Goal: Information Seeking & Learning: Learn about a topic

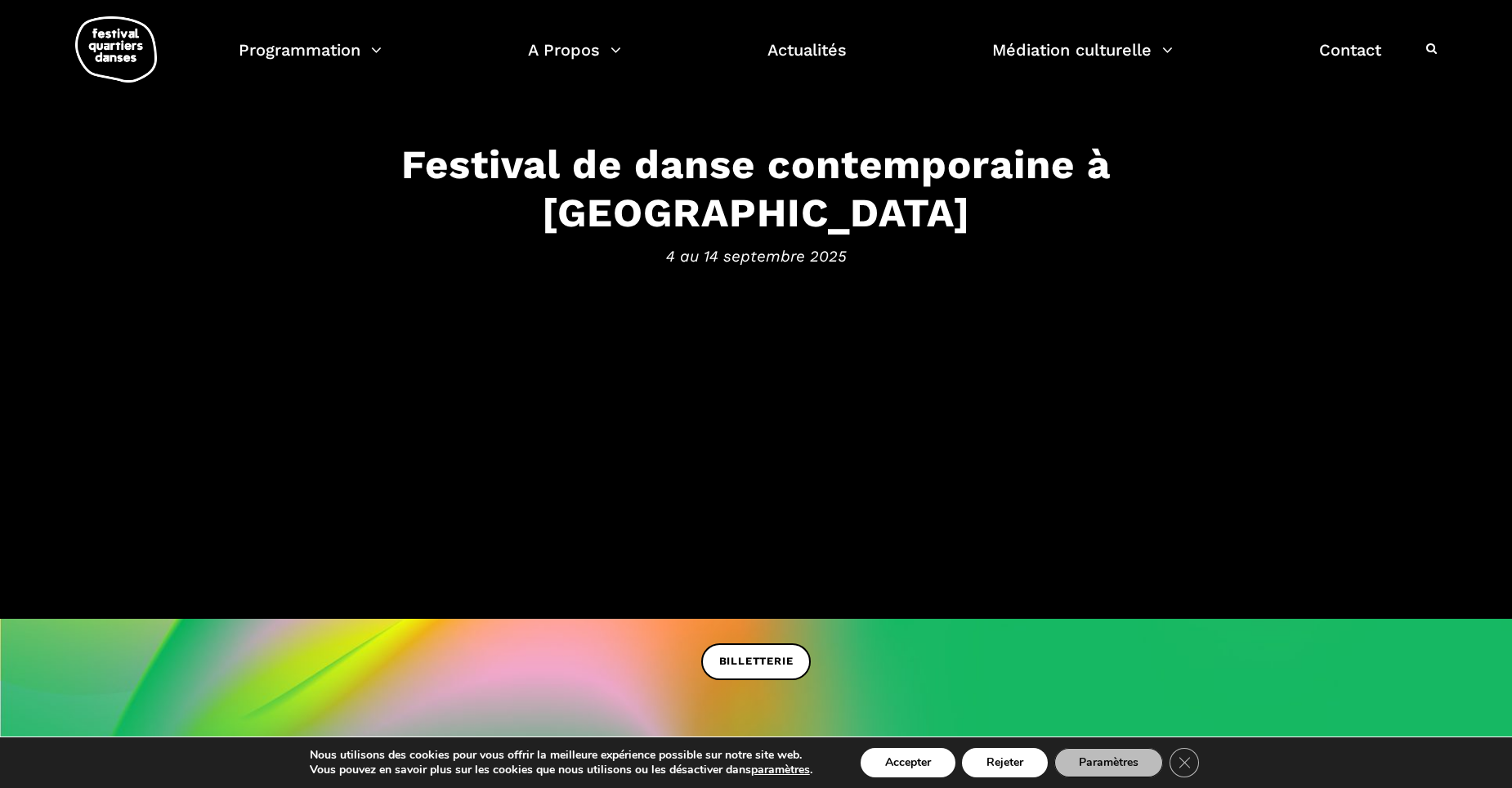
scroll to position [41, 0]
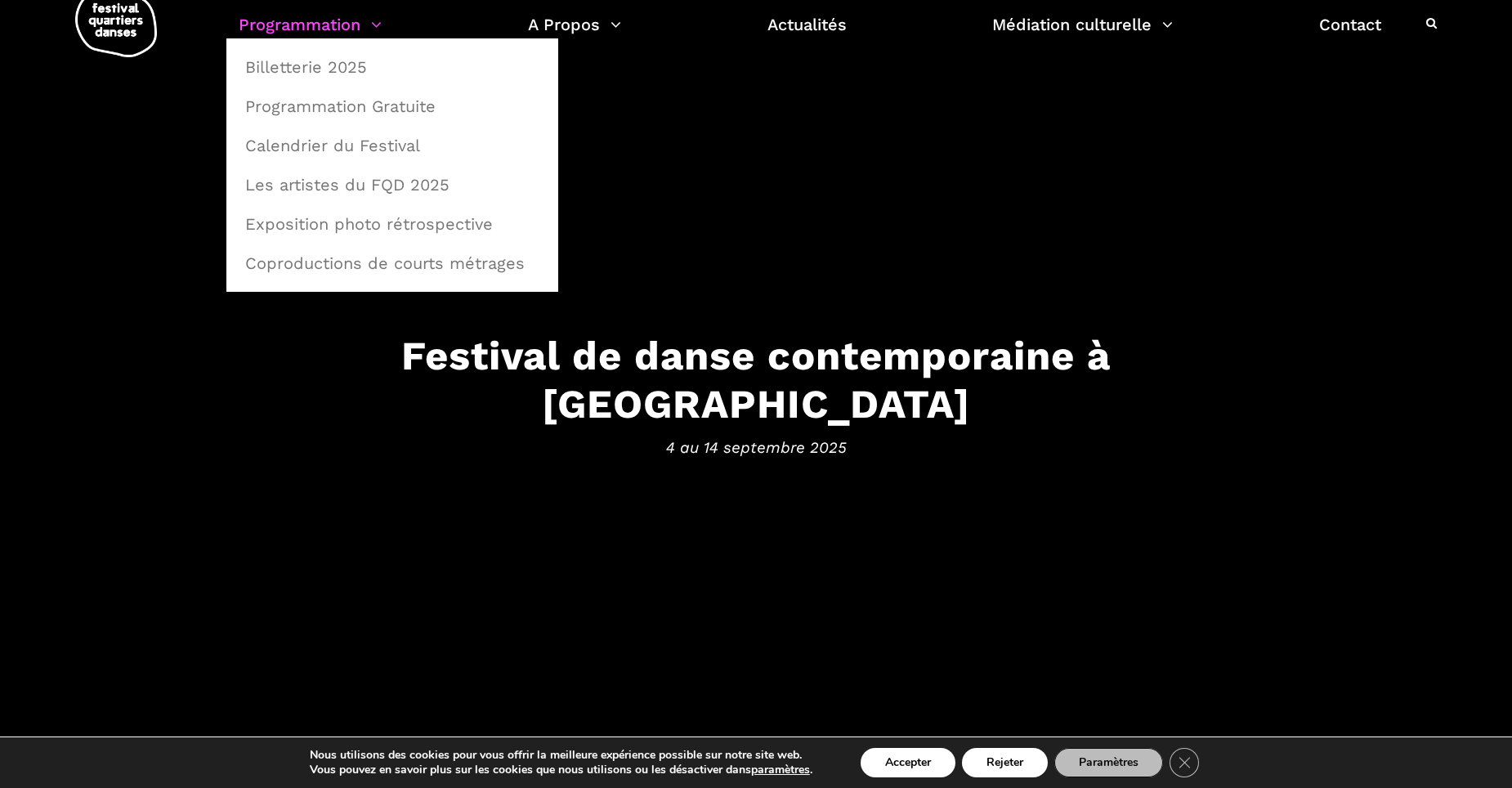
click at [291, 24] on link "Programmation" at bounding box center [310, 24] width 143 height 27
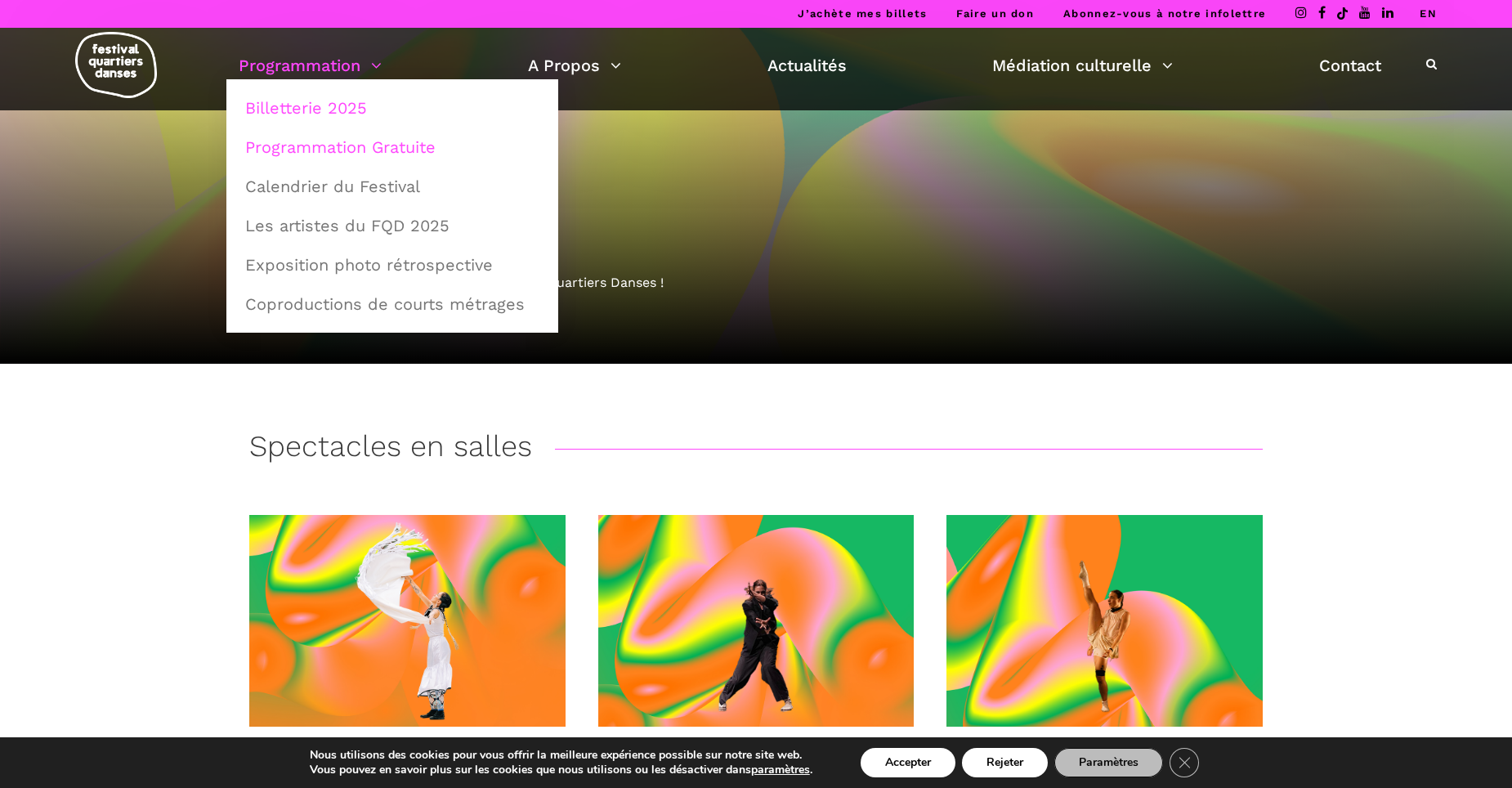
click at [308, 151] on link "Programmation Gratuite" at bounding box center [392, 146] width 314 height 37
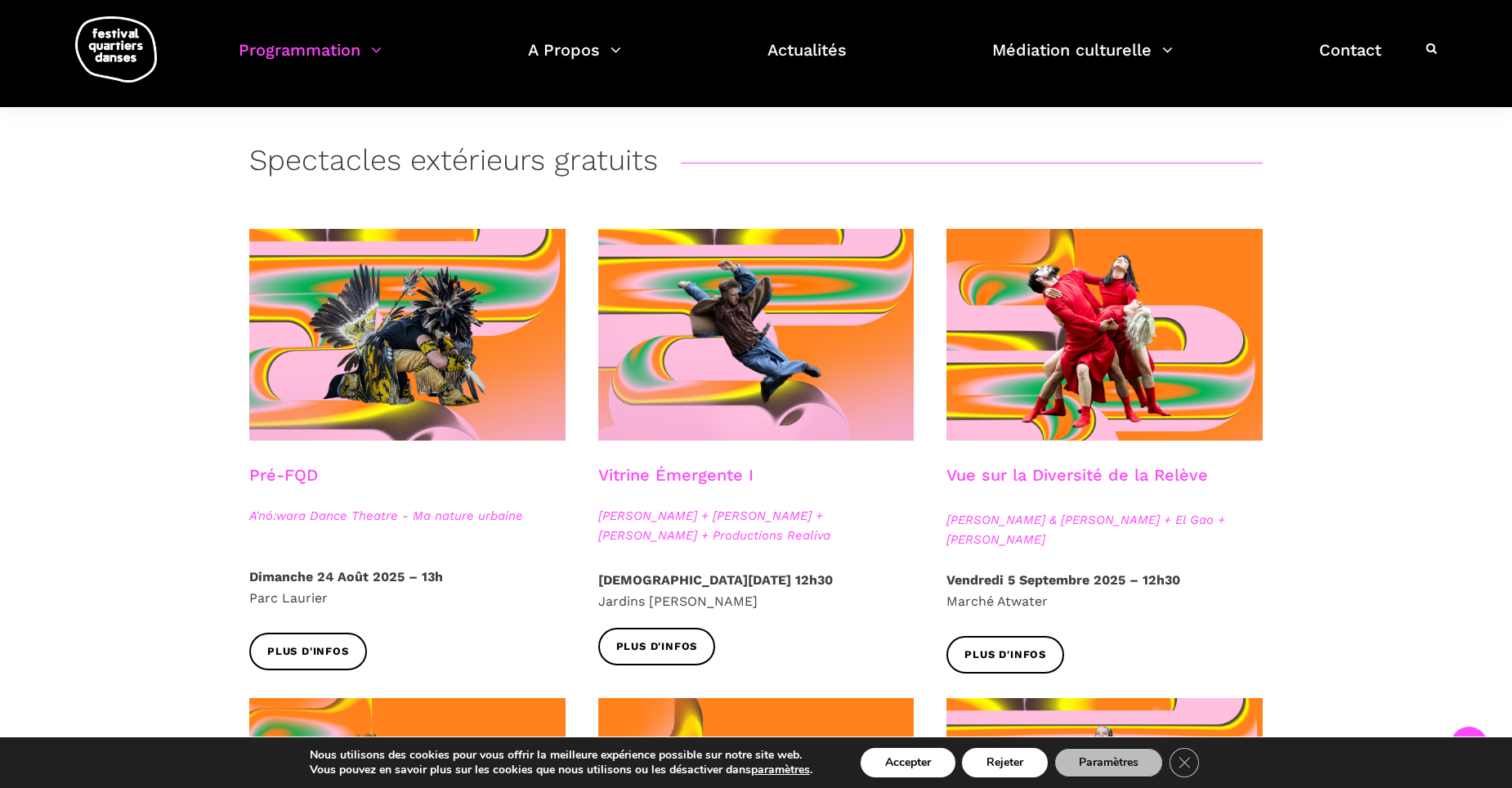
scroll to position [295, 0]
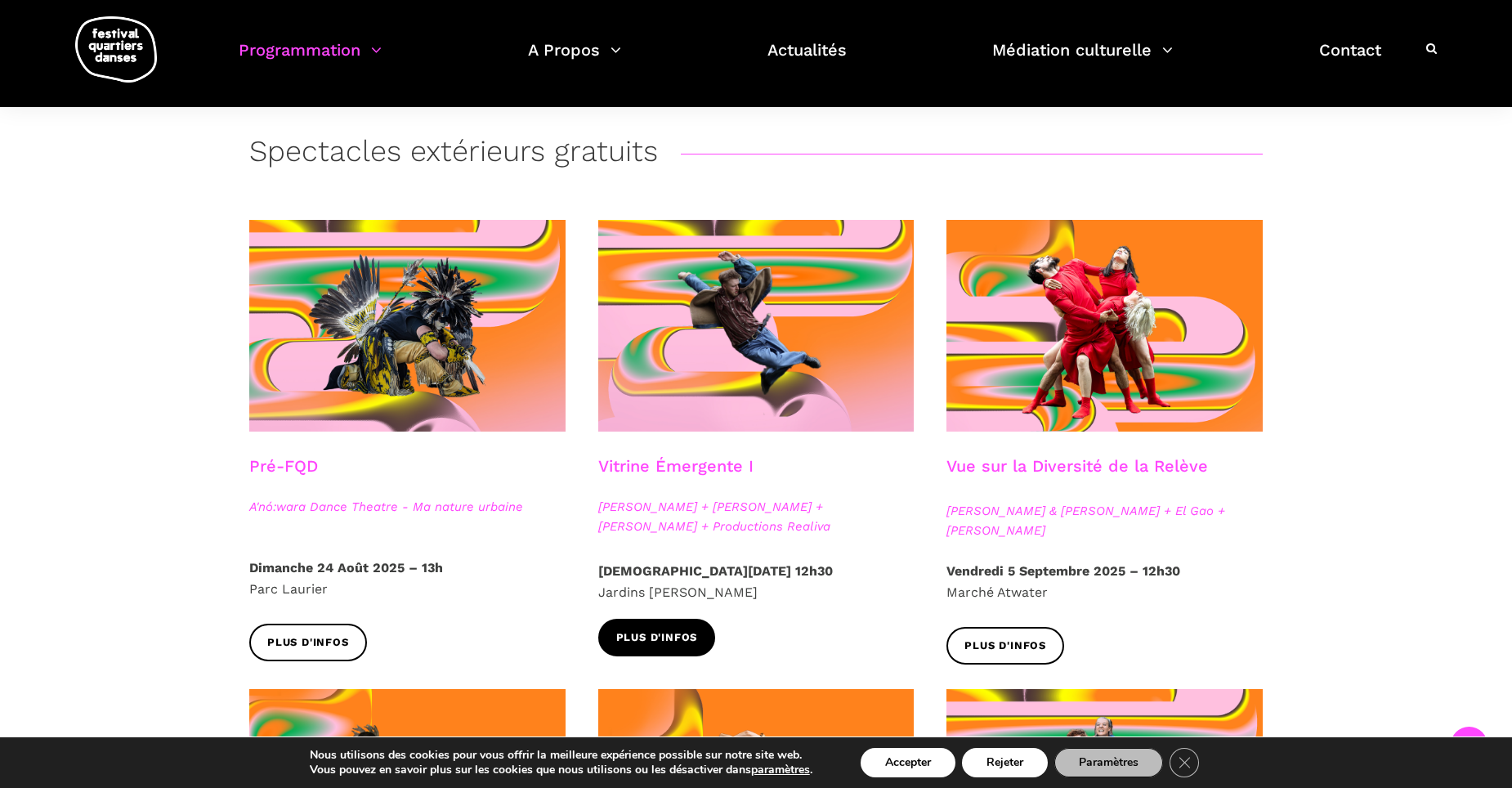
click at [661, 637] on span "Plus d'infos" at bounding box center [657, 638] width 82 height 17
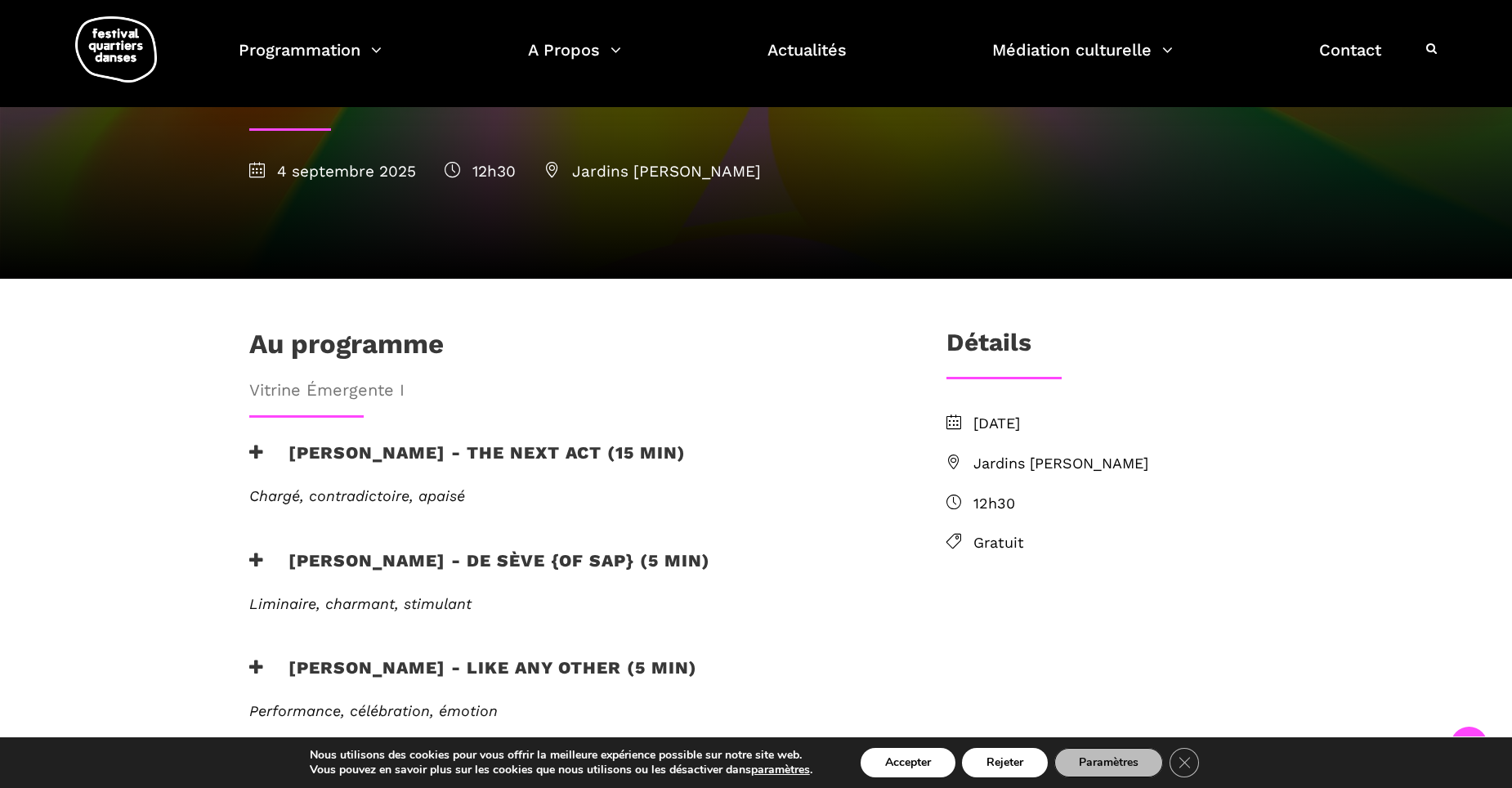
scroll to position [315, 0]
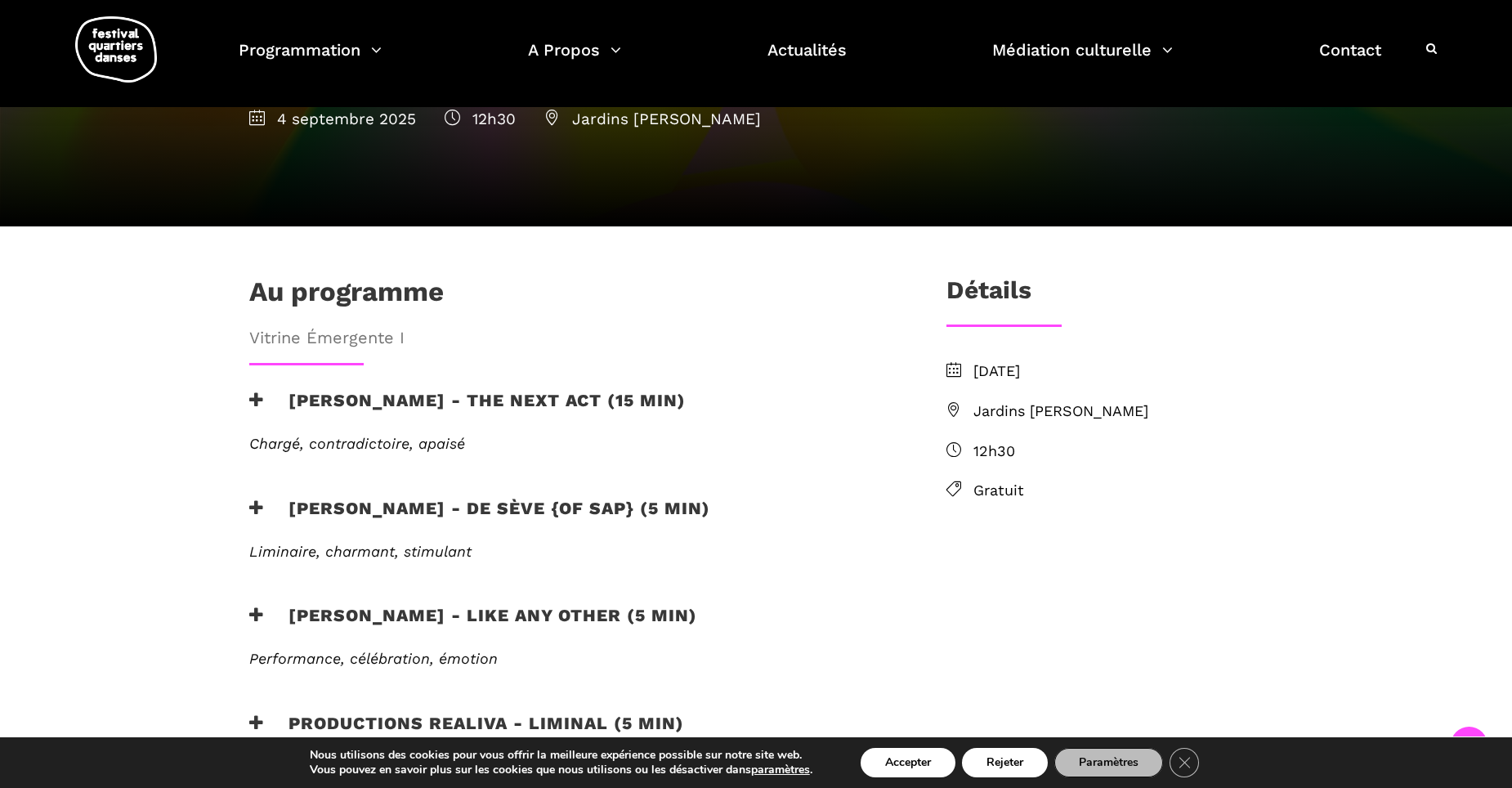
drag, startPoint x: 1492, startPoint y: 201, endPoint x: 1491, endPoint y: 213, distance: 12.0
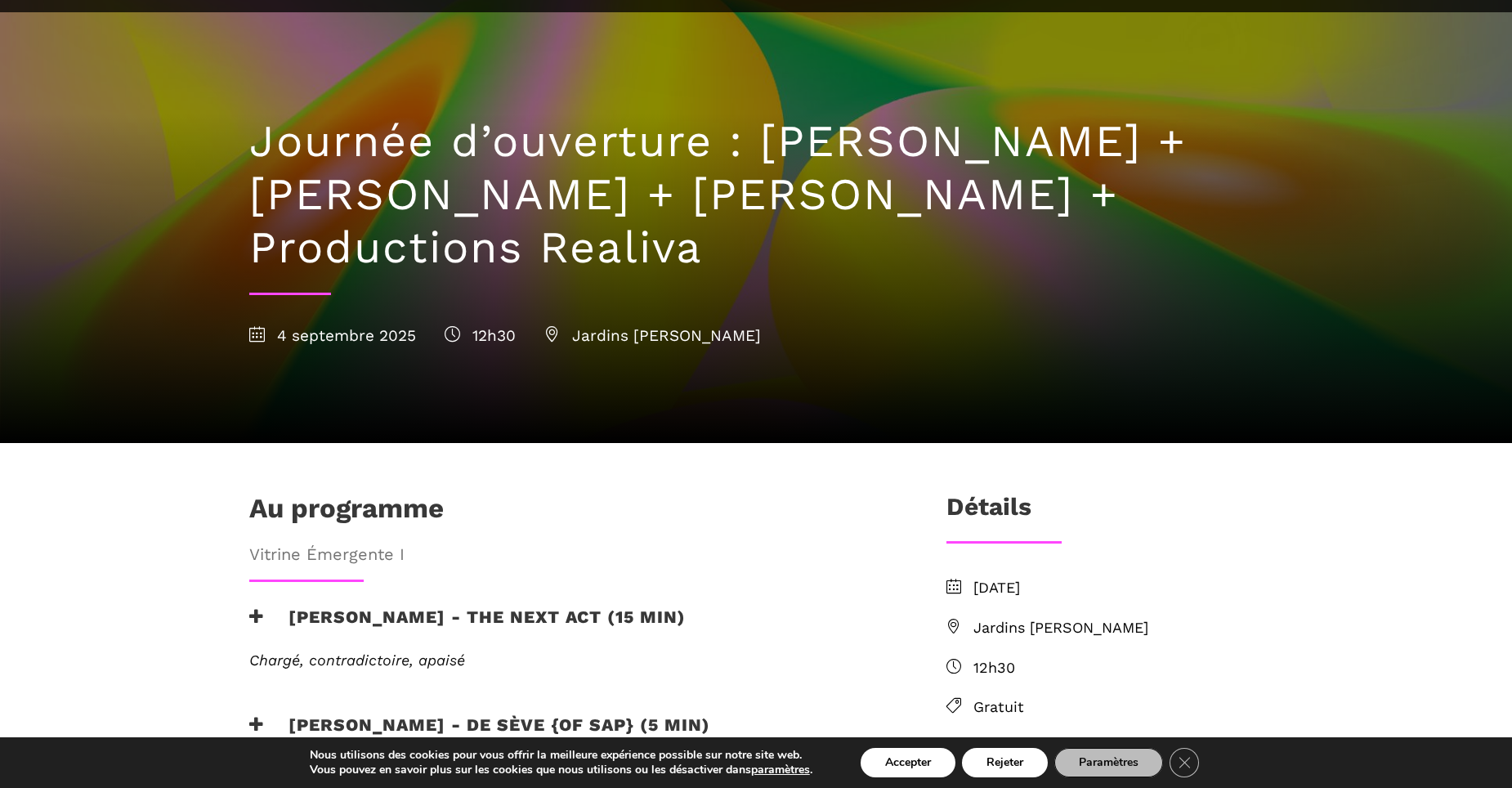
scroll to position [0, 0]
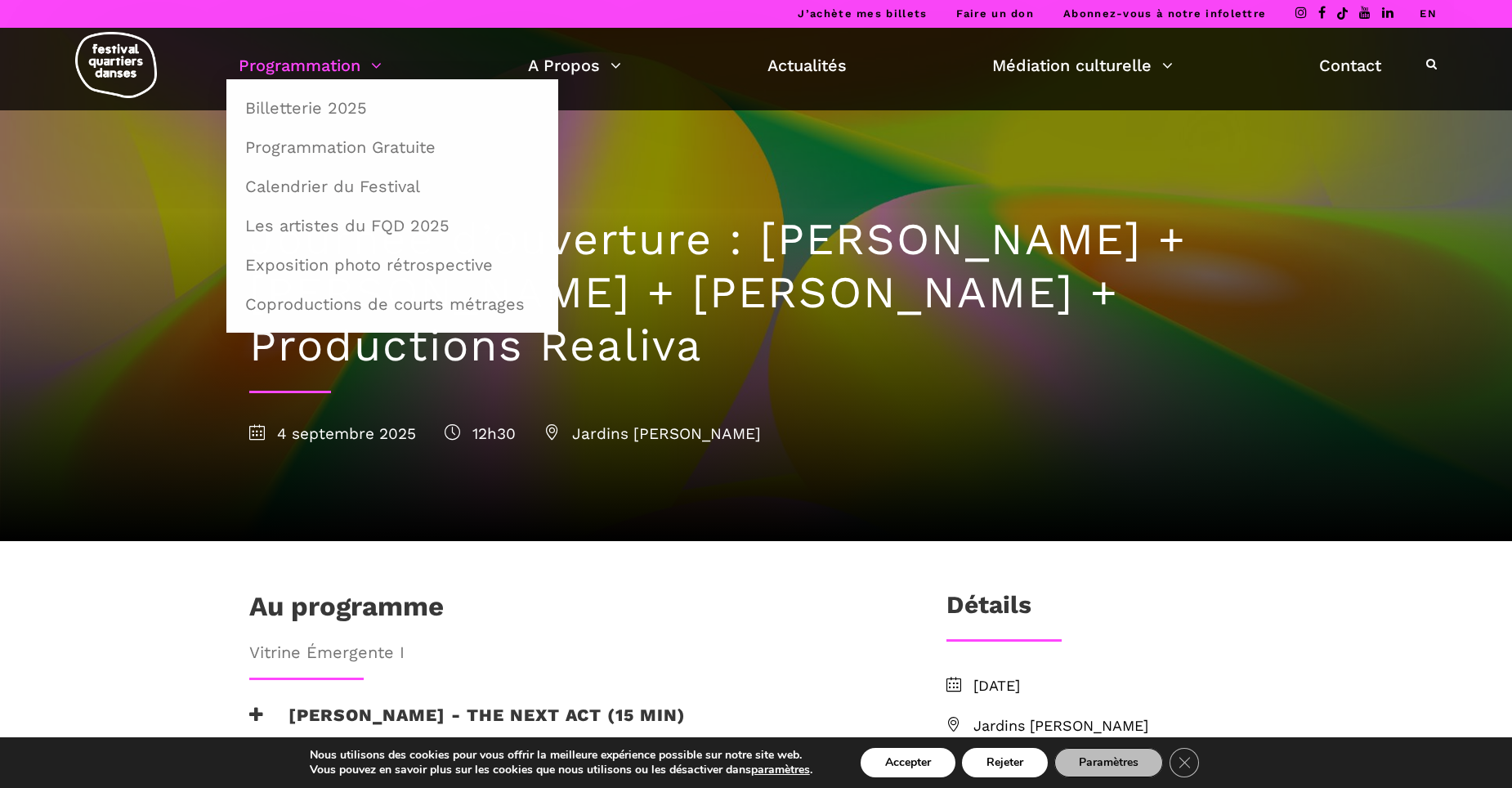
click at [329, 61] on link "Programmation" at bounding box center [310, 65] width 143 height 27
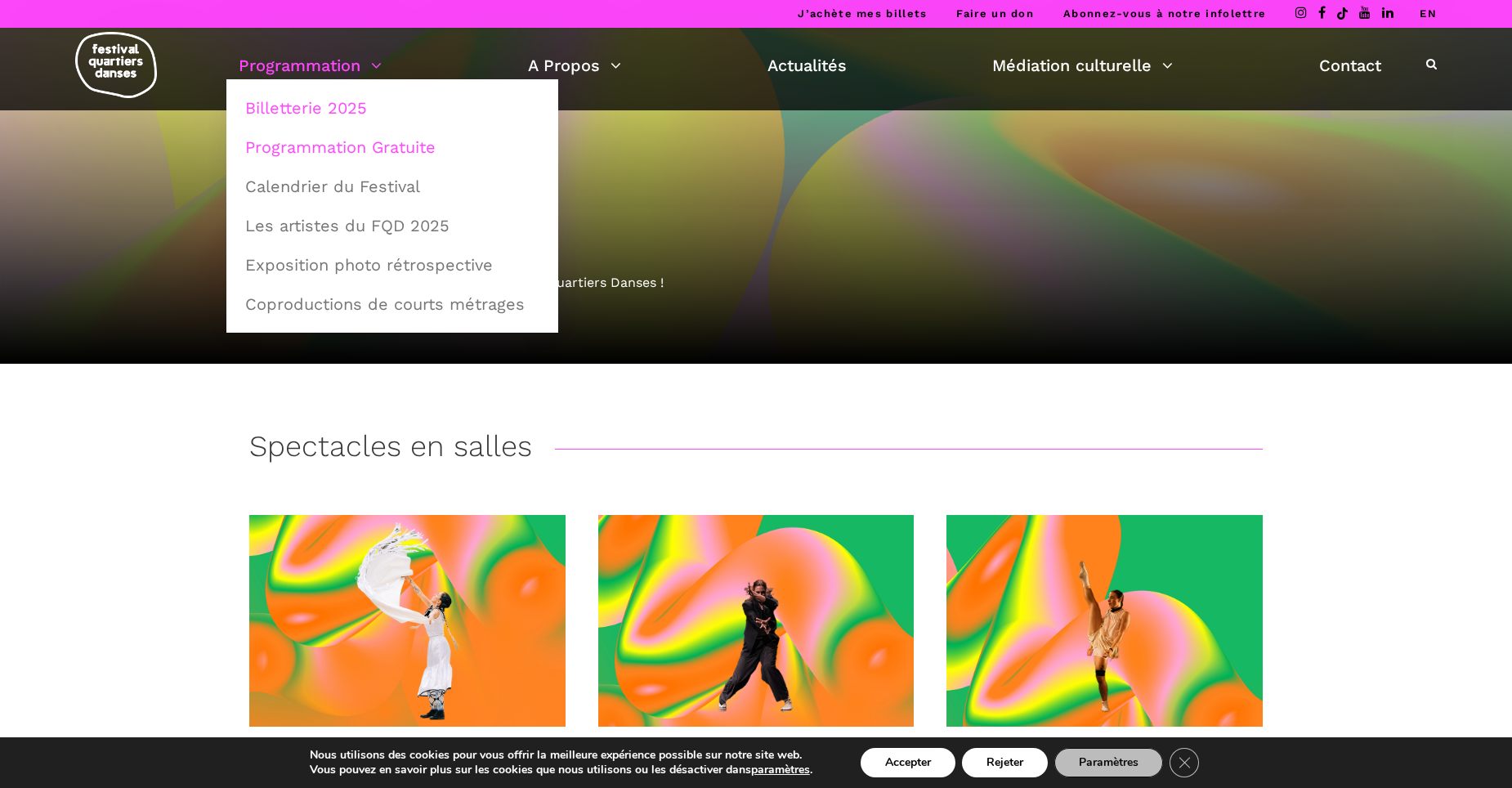
click at [309, 146] on link "Programmation Gratuite" at bounding box center [392, 146] width 314 height 37
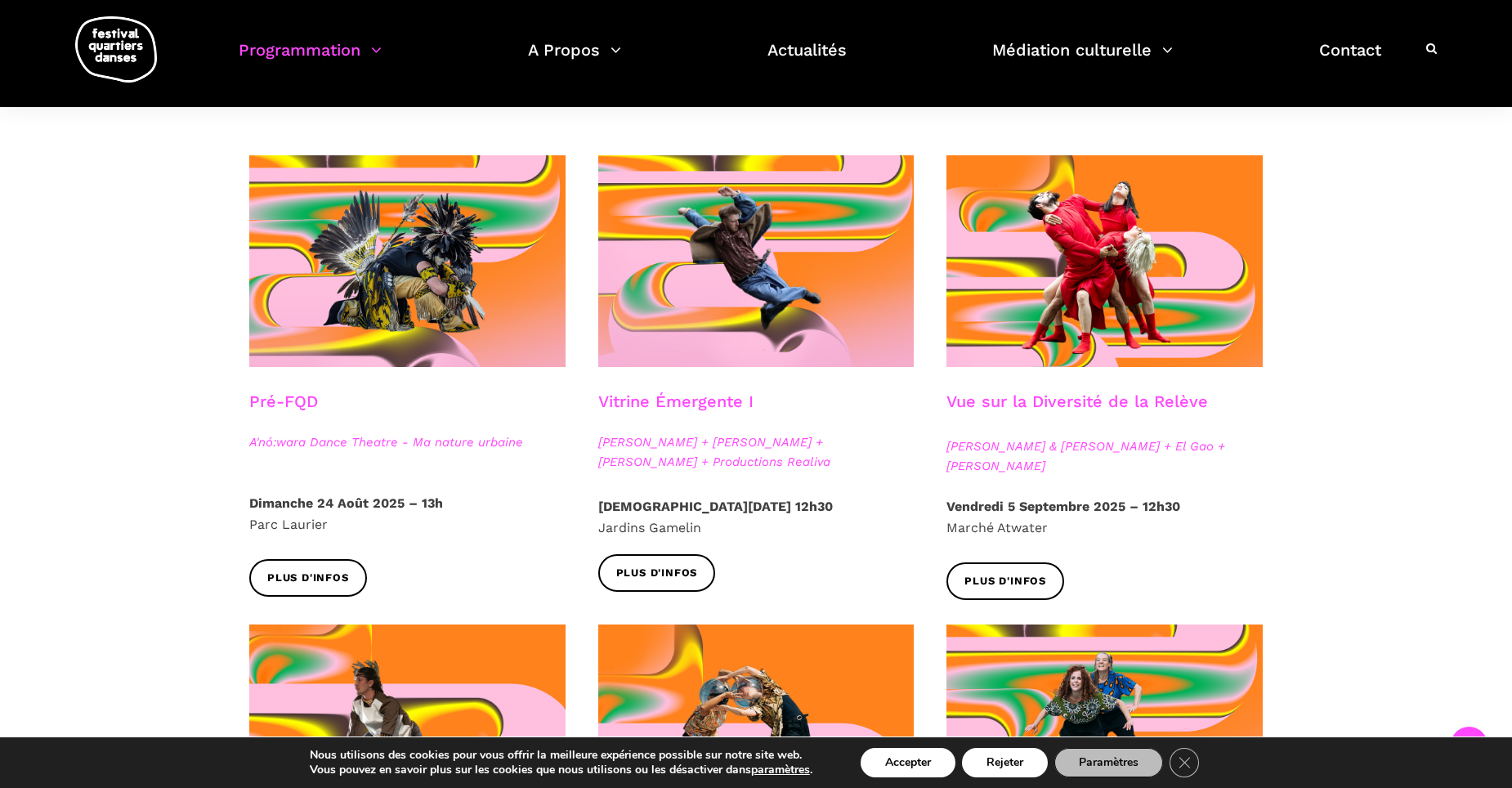
scroll to position [312, 0]
